Goal: Task Accomplishment & Management: Complete application form

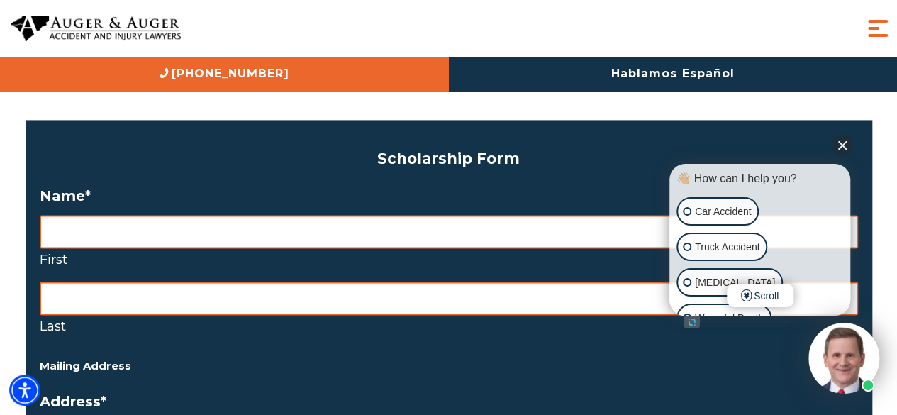
scroll to position [1004, 0]
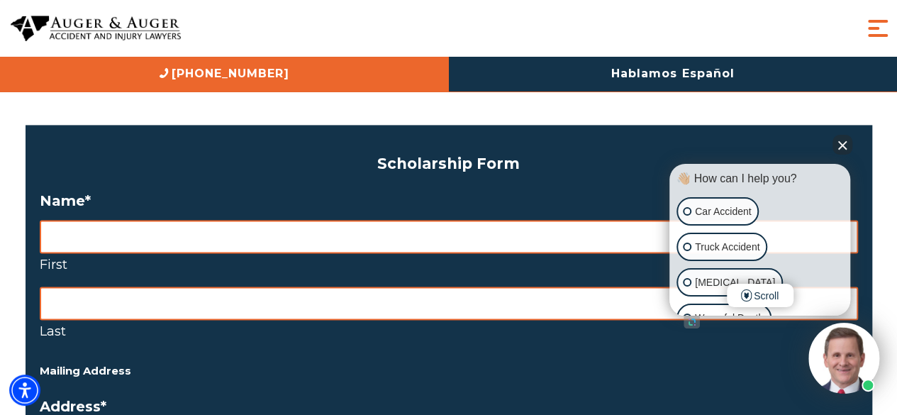
click at [319, 236] on input "First" at bounding box center [449, 236] width 818 height 33
type input "Julianna"
type input "Solomon"
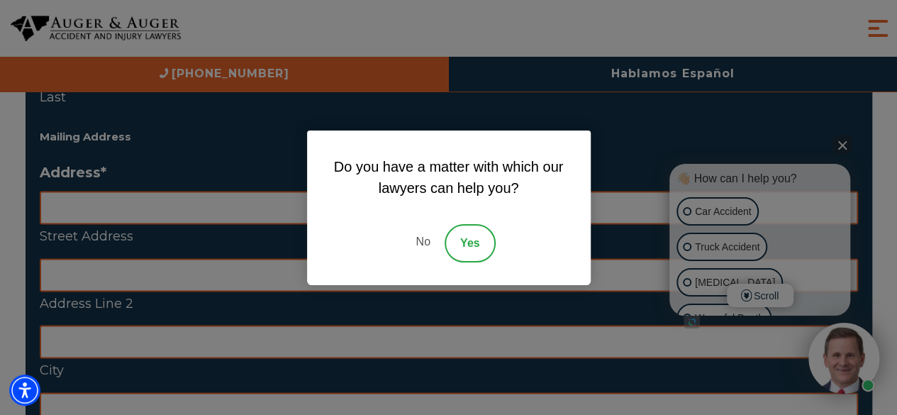
click at [416, 245] on link "No" at bounding box center [422, 243] width 43 height 38
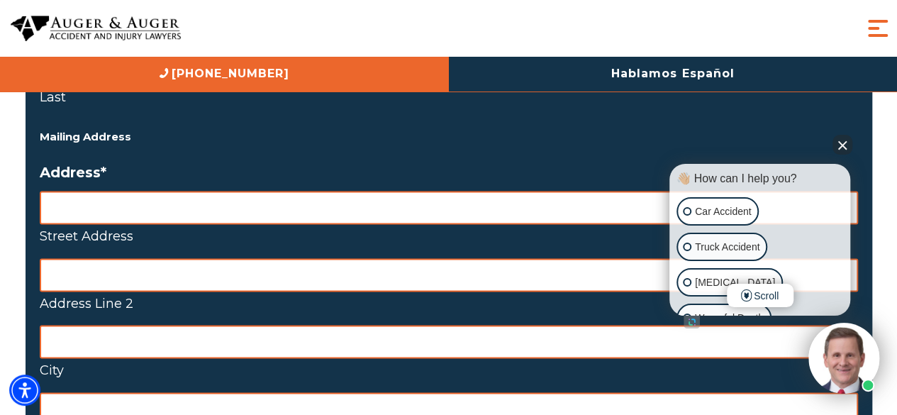
click at [845, 144] on button "Close Intaker Chat Widget" at bounding box center [842, 145] width 20 height 20
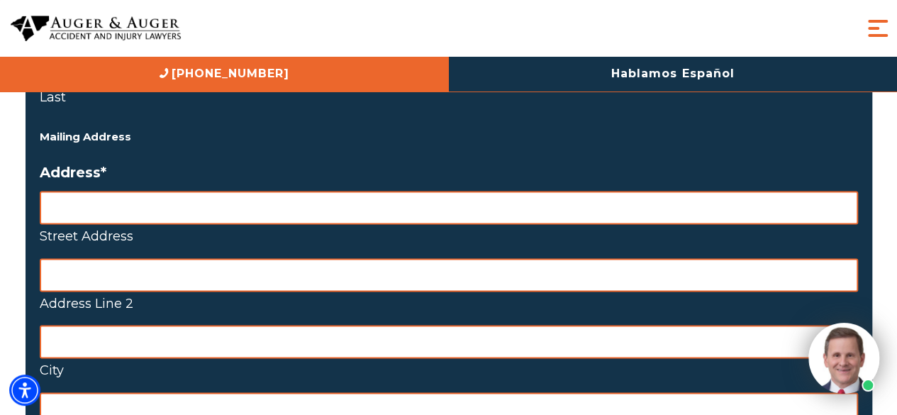
drag, startPoint x: 448, startPoint y: 224, endPoint x: 437, endPoint y: 217, distance: 12.8
click at [447, 223] on span "Street Address" at bounding box center [449, 219] width 818 height 56
click at [431, 212] on input "Street Address" at bounding box center [449, 207] width 818 height 33
click at [273, 278] on input "Address Line 2" at bounding box center [449, 274] width 818 height 33
click at [234, 205] on input "Street Address" at bounding box center [449, 207] width 818 height 33
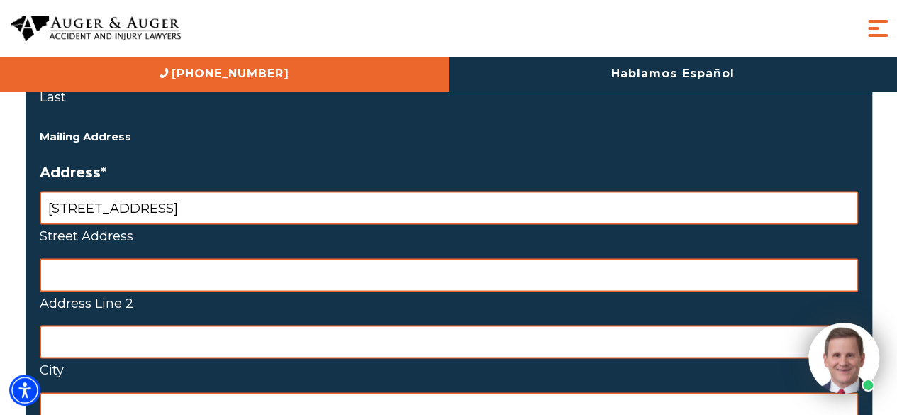
type input "691 Pebble Beach Avenue NE"
type input "Palm Bay"
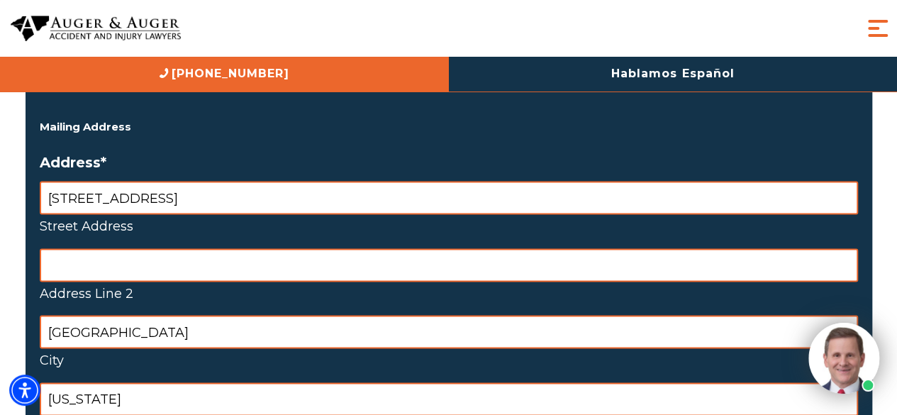
type input "Florida"
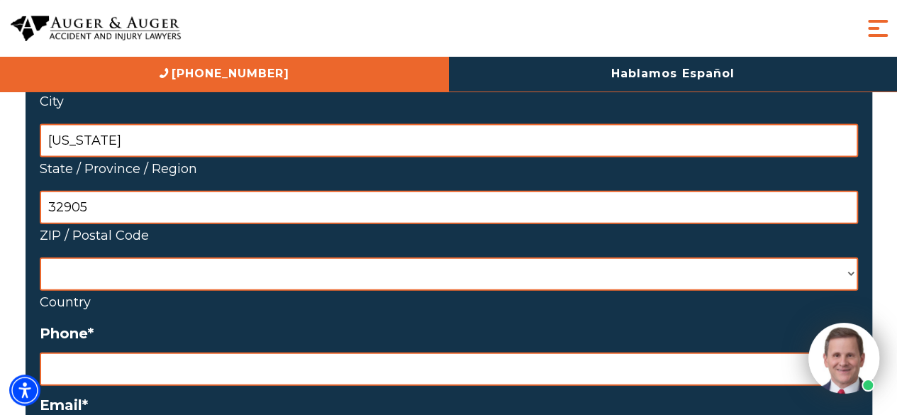
type input "32905"
click at [200, 269] on select "Afghanistan Albania Algeria American Samoa Andorra Angola Anguilla Antarctica A…" at bounding box center [449, 273] width 818 height 33
click at [259, 301] on label "Country" at bounding box center [449, 302] width 818 height 23
click at [259, 291] on select "Afghanistan Albania Algeria American Samoa Andorra Angola Anguilla Antarctica A…" at bounding box center [449, 273] width 818 height 33
drag, startPoint x: 169, startPoint y: 276, endPoint x: 82, endPoint y: 281, distance: 86.6
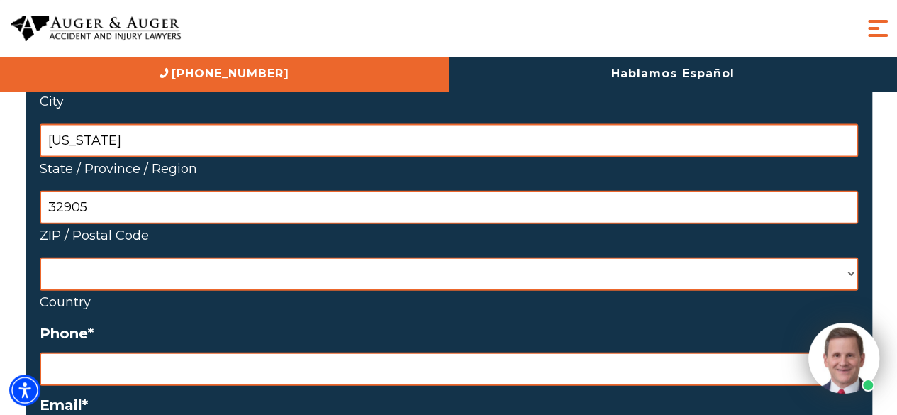
click at [73, 284] on select "Afghanistan Albania Algeria American Samoa Andorra Angola Anguilla Antarctica A…" at bounding box center [449, 273] width 818 height 33
click at [125, 281] on select "Afghanistan Albania Algeria American Samoa Andorra Angola Anguilla Antarctica A…" at bounding box center [449, 273] width 818 height 33
select select "United States"
click at [40, 257] on select "Afghanistan Albania Algeria American Samoa Andorra Angola Anguilla Antarctica A…" at bounding box center [449, 273] width 818 height 33
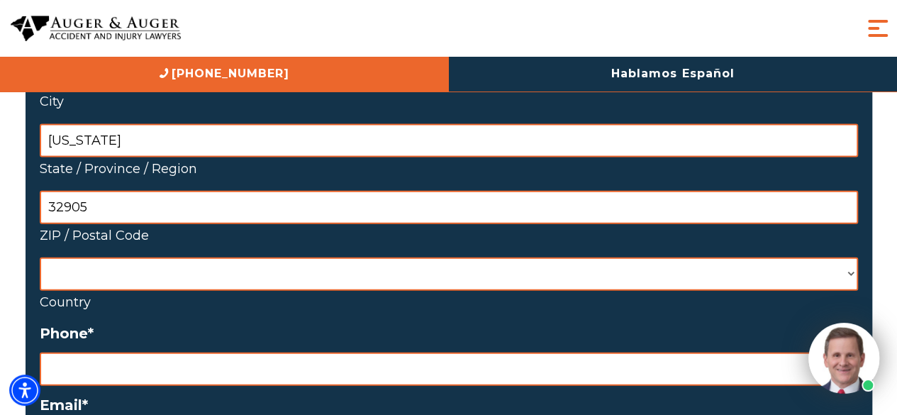
scroll to position [1647, 0]
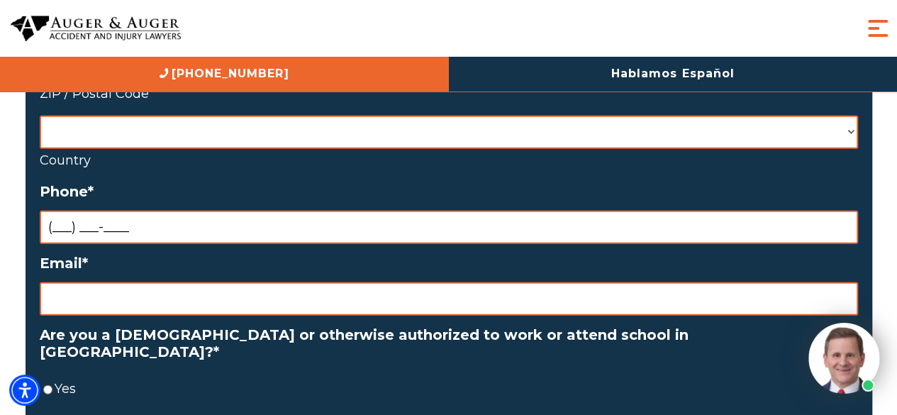
click at [142, 232] on input "(___) ___-____" at bounding box center [449, 227] width 818 height 33
click at [61, 230] on input "(___) ___-____" at bounding box center [449, 227] width 818 height 33
drag, startPoint x: 152, startPoint y: 225, endPoint x: 38, endPoint y: 240, distance: 115.1
type input "(319) 654-5364"
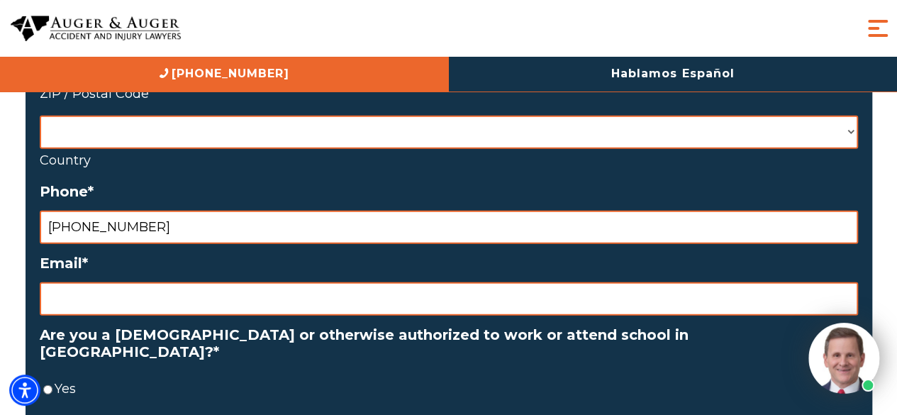
click at [66, 306] on input "Email *" at bounding box center [449, 298] width 818 height 33
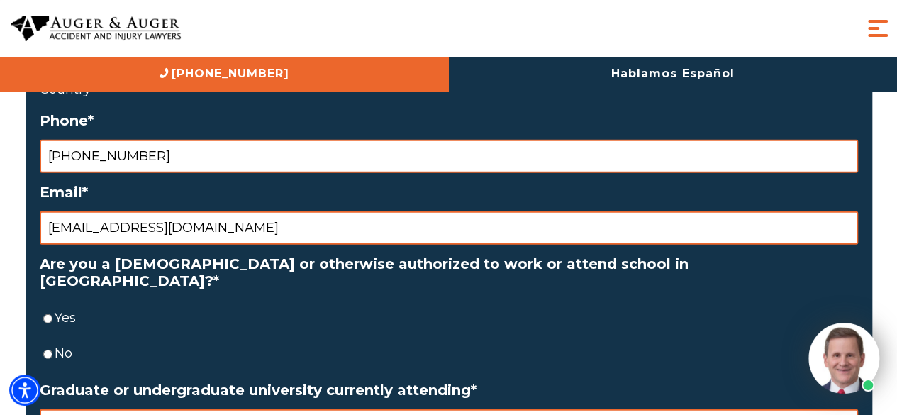
type input "juliannarennae@gmail.com"
click at [50, 306] on input "Yes" at bounding box center [47, 318] width 9 height 33
radio input "true"
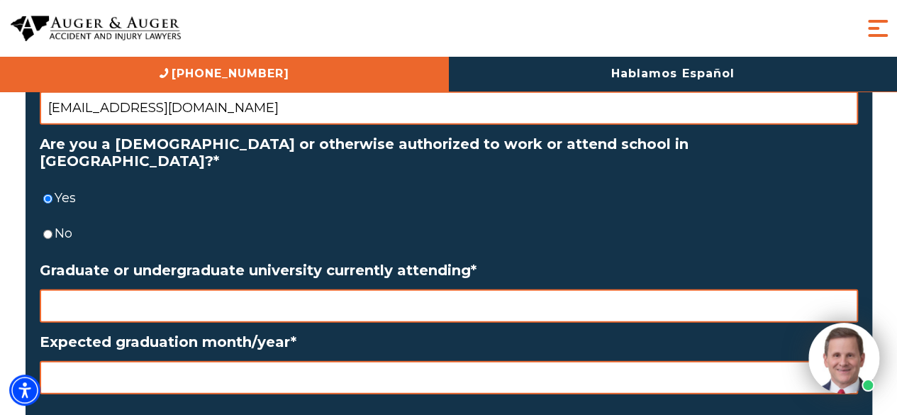
scroll to position [1860, 0]
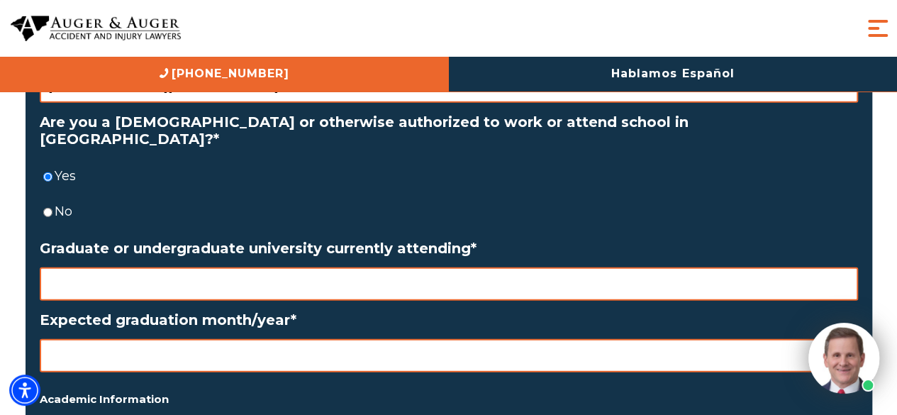
click at [162, 272] on input "Graduate or undergraduate university currently attending *" at bounding box center [449, 283] width 818 height 33
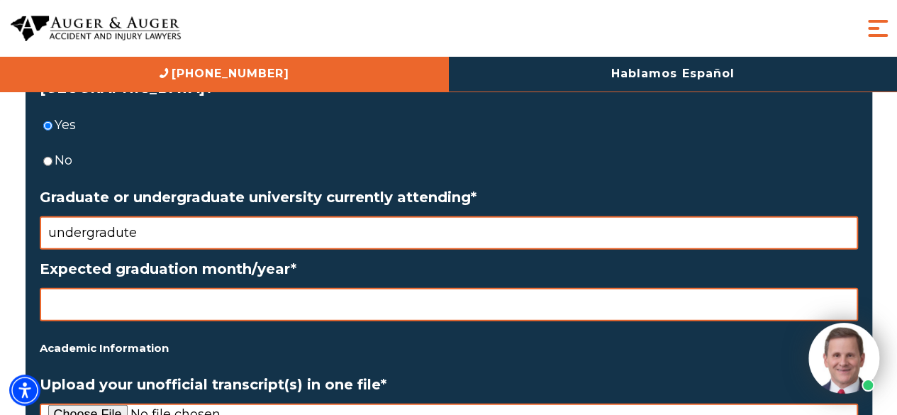
scroll to position [1931, 0]
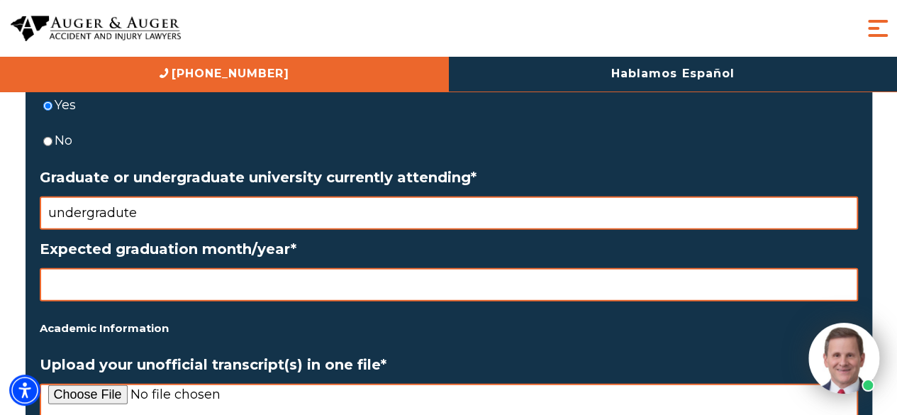
drag, startPoint x: 153, startPoint y: 201, endPoint x: 35, endPoint y: 196, distance: 117.7
click at [35, 196] on div "Scholarship Form Δ Name * Julianna First Solomon Last Mailing Address Address *…" at bounding box center [449, 96] width 846 height 1797
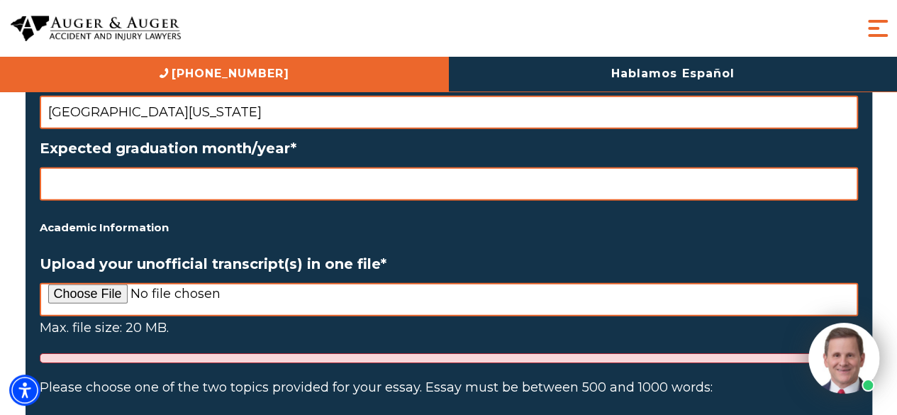
scroll to position [2002, 0]
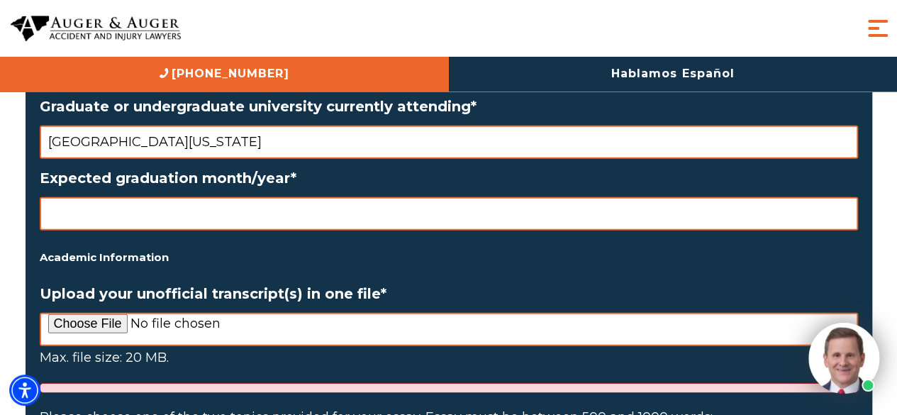
type input "Eastern Florida State College"
click at [65, 208] on input "Expected graduation month/year *" at bounding box center [449, 213] width 818 height 33
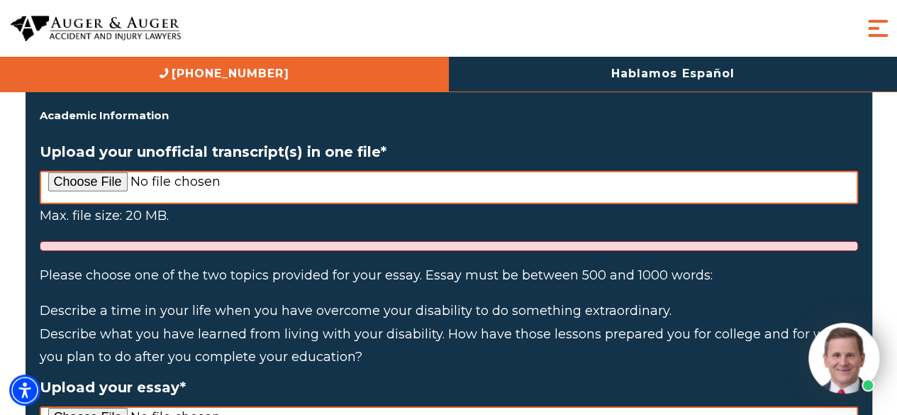
scroll to position [2214, 0]
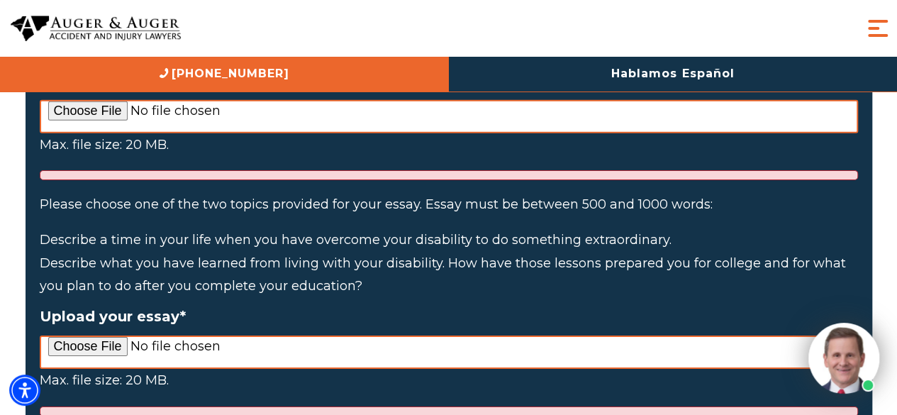
type input "May 2026"
drag, startPoint x: 420, startPoint y: 187, endPoint x: 420, endPoint y: 265, distance: 78.0
click at [420, 265] on li "Please choose one of the two topics provided for your essay. Essay must be betw…" at bounding box center [449, 245] width 818 height 105
copy li "Essay must be between 500 and 1000 words: Describe a time in your life when you…"
click at [46, 196] on p "Please choose one of the two topics provided for your essay. Essay must be betw…" at bounding box center [449, 204] width 818 height 23
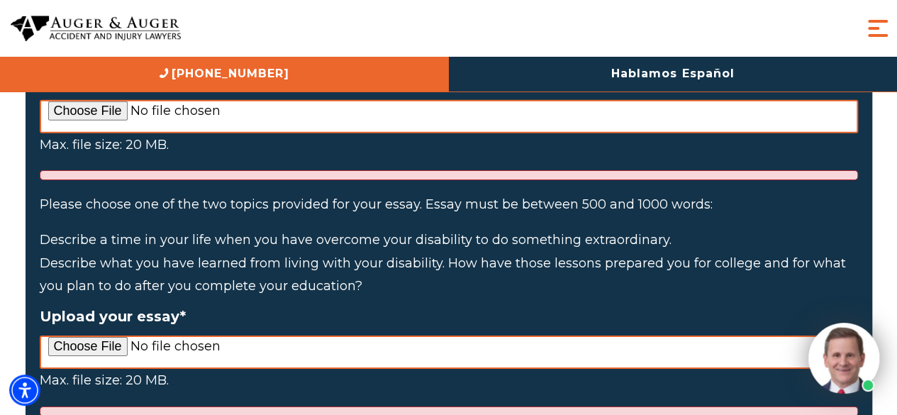
drag, startPoint x: 44, startPoint y: 218, endPoint x: 370, endPoint y: 265, distance: 329.5
click at [370, 265] on ol "Describe a time in your life when you have overcome your disability to do somet…" at bounding box center [449, 262] width 818 height 69
click at [431, 193] on p "Please choose one of the two topics provided for your essay. Essay must be betw…" at bounding box center [449, 204] width 818 height 23
drag, startPoint x: 424, startPoint y: 186, endPoint x: 443, endPoint y: 269, distance: 85.1
click at [448, 271] on li "Please choose one of the two topics provided for your essay. Essay must be betw…" at bounding box center [449, 245] width 818 height 105
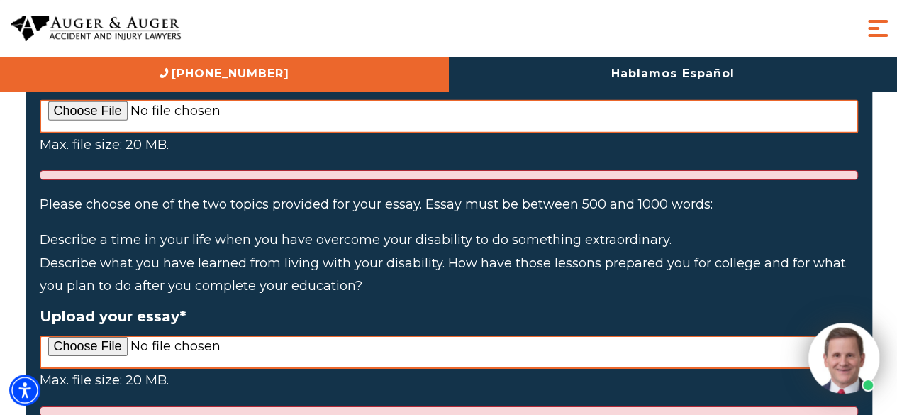
copy li "Essay must be between 500 and 1000 words: Describe a time in your life when you…"
